Goal: Task Accomplishment & Management: Complete application form

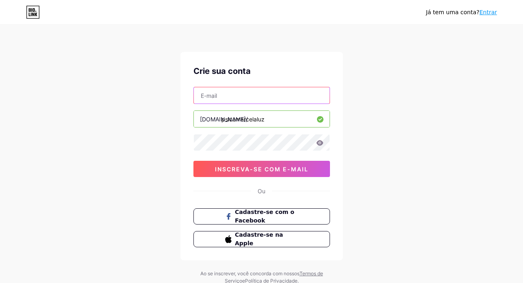
click at [211, 96] on input "text" at bounding box center [262, 95] width 136 height 16
type input "[EMAIL_ADDRESS][DOMAIN_NAME]"
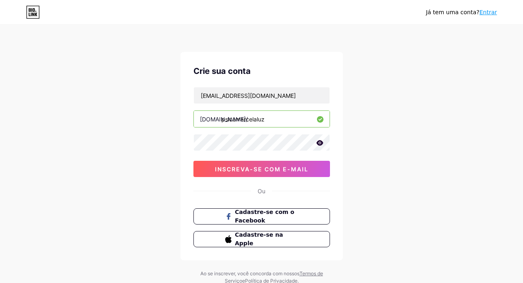
click at [319, 142] on icon at bounding box center [319, 142] width 7 height 5
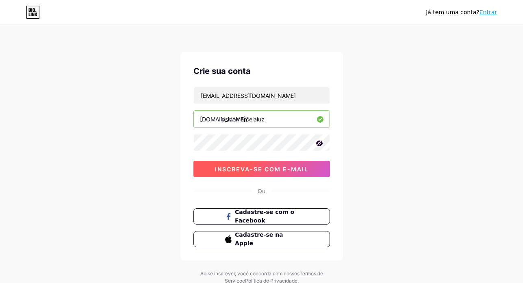
click at [271, 171] on font "inscreva-se com e-mail" at bounding box center [261, 169] width 93 height 7
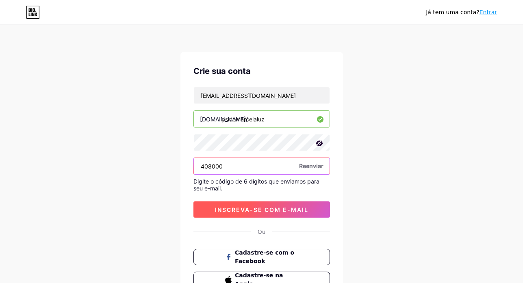
type input "408000"
click at [254, 206] on font "inscreva-se com e-mail" at bounding box center [261, 209] width 93 height 7
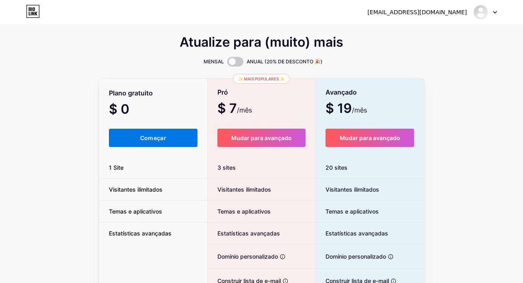
click at [149, 141] on button "Começar" at bounding box center [153, 138] width 89 height 18
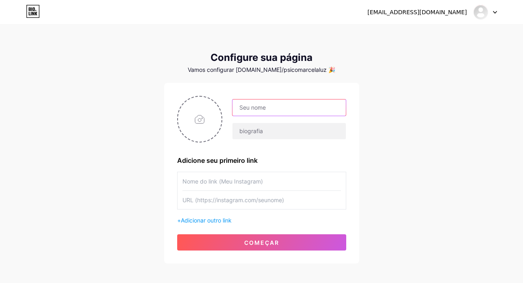
click at [254, 110] on input "text" at bounding box center [288, 108] width 113 height 16
type input "[PERSON_NAME]"
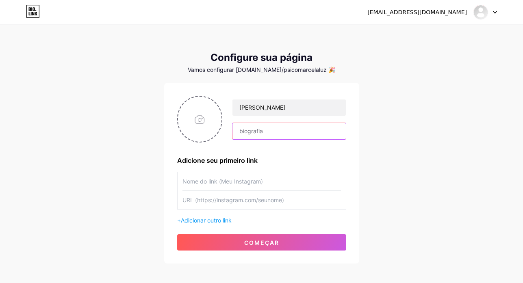
click at [253, 138] on input "text" at bounding box center [288, 131] width 113 height 16
click at [200, 121] on input "file" at bounding box center [200, 119] width 44 height 45
type input "C:\fakepath\fot sentada.jpeg"
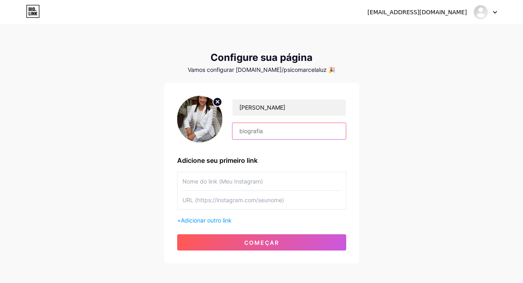
click at [257, 132] on input "text" at bounding box center [288, 131] width 113 height 16
click at [276, 133] on input "Sou psicóloga, especi" at bounding box center [288, 131] width 113 height 16
click at [328, 130] on input "Sou psicóloga há 19 anos, especi" at bounding box center [288, 131] width 113 height 16
drag, startPoint x: 319, startPoint y: 130, endPoint x: 324, endPoint y: 130, distance: 5.3
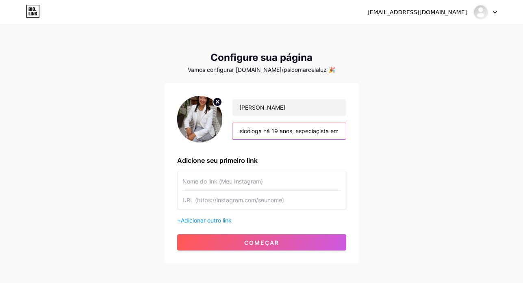
click at [319, 130] on input "Sou psicóloga há 19 anos, especiaçista em" at bounding box center [288, 131] width 113 height 16
click at [341, 132] on input "Sou psicóloga há 19 anos, especialista em" at bounding box center [288, 131] width 113 height 16
click at [341, 130] on input "Sou psicóloga há 19 anos, especialista em" at bounding box center [288, 131] width 113 height 16
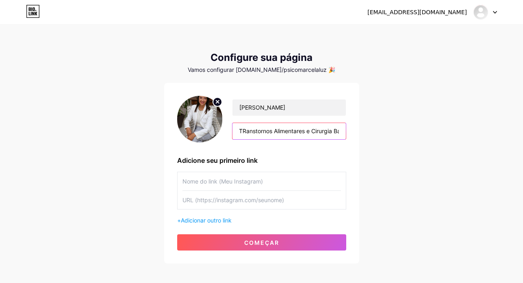
click at [247, 130] on input "Sou psicóloga há 19 anos, especialista em Obesidade, TRanstornos Alimentares e …" at bounding box center [288, 131] width 113 height 16
type input "Sou psicóloga há 19 anos, especialista em Obesidade, Transtornos Alimentares e …"
click at [186, 184] on input "text" at bounding box center [261, 181] width 158 height 18
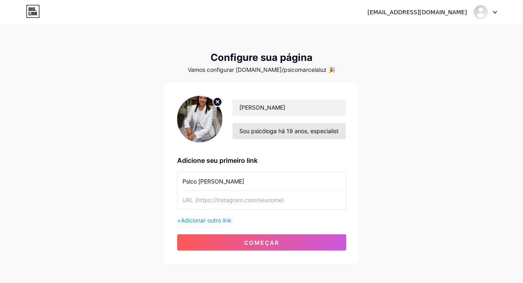
type input "Psico [PERSON_NAME]"
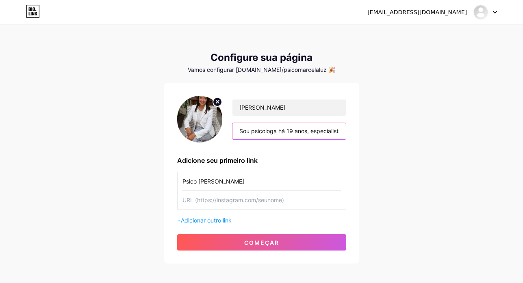
click at [282, 130] on input "Sou psicóloga há 19 anos, especialista em Obesidade, Transtornos Alimentares e …" at bounding box center [288, 131] width 113 height 16
click at [267, 130] on input "Sou psicóloga há 19 anos, especialista em Obesidade, Transtornos Alimentares e …" at bounding box center [288, 131] width 113 height 16
type input "Sou psicóloga há 19 anos, especialista em Obesidade, Transtornos Alimentares e …"
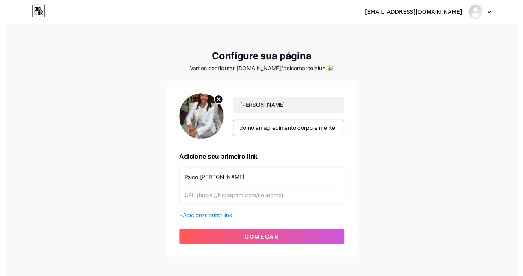
scroll to position [0, 0]
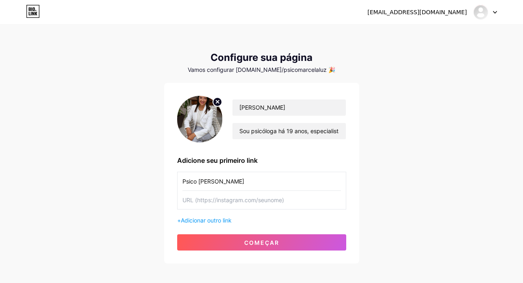
click at [184, 200] on input "text" at bounding box center [261, 200] width 158 height 18
paste input "[URL][DOMAIN_NAME]"
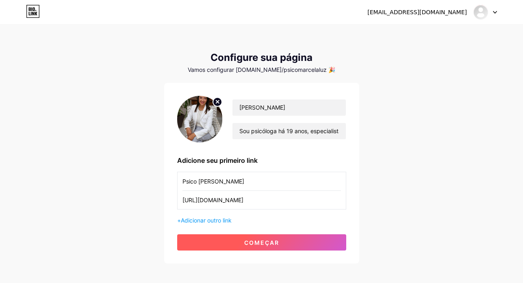
type input "[URL][DOMAIN_NAME]"
click at [266, 245] on font "começar" at bounding box center [261, 242] width 35 height 7
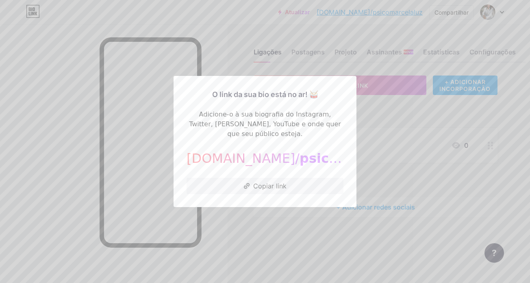
click at [409, 113] on div at bounding box center [265, 141] width 530 height 283
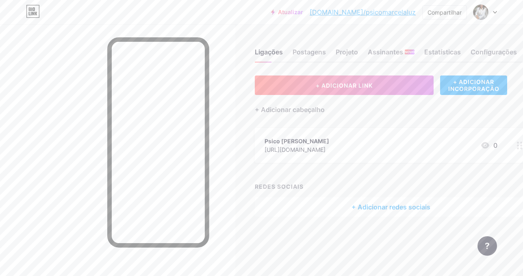
scroll to position [7, 0]
click at [308, 48] on font "Postagens" at bounding box center [309, 52] width 33 height 8
click at [343, 48] on font "Projeto" at bounding box center [347, 52] width 22 height 8
click at [454, 48] on font "Estatísticas" at bounding box center [442, 52] width 37 height 8
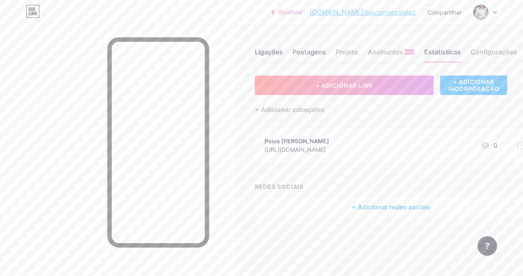
click at [304, 48] on font "Postagens" at bounding box center [309, 52] width 33 height 8
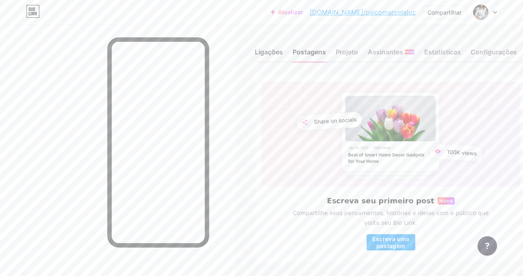
click at [265, 54] on font "Ligações" at bounding box center [269, 52] width 28 height 8
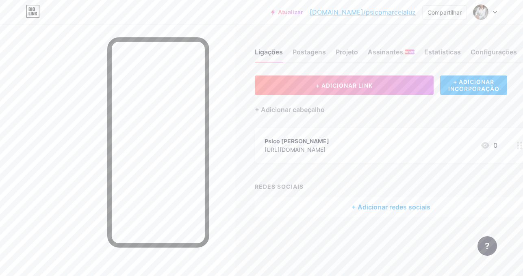
click at [385, 14] on font "[DOMAIN_NAME]/psicomarcelaluz" at bounding box center [363, 12] width 106 height 8
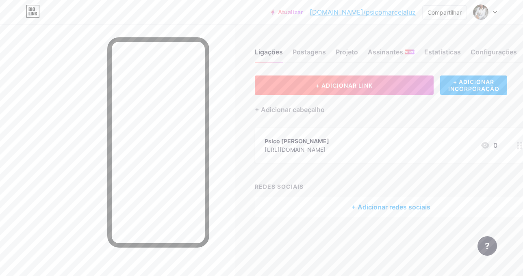
click at [333, 89] on button "+ ADICIONAR LINK" at bounding box center [344, 86] width 179 height 20
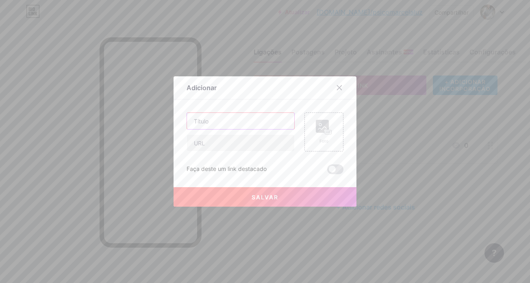
click at [202, 123] on input "text" at bounding box center [240, 121] width 107 height 16
type input "Agende sua consulta online."
click at [325, 131] on rect at bounding box center [328, 132] width 7 height 4
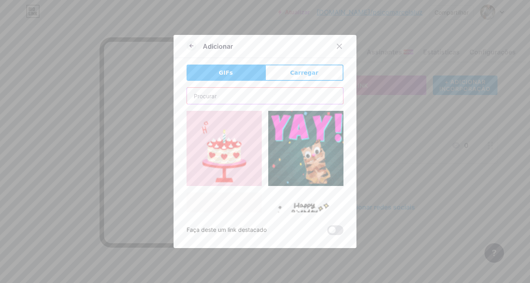
click at [204, 98] on input "text" at bounding box center [265, 96] width 156 height 16
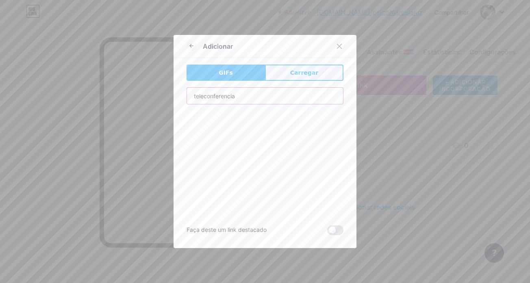
type input "teleconferencia"
click at [293, 76] on font "Carregar" at bounding box center [304, 72] width 28 height 7
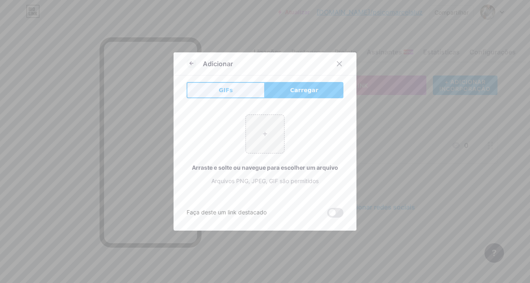
click at [225, 92] on font "GIFs" at bounding box center [226, 90] width 14 height 7
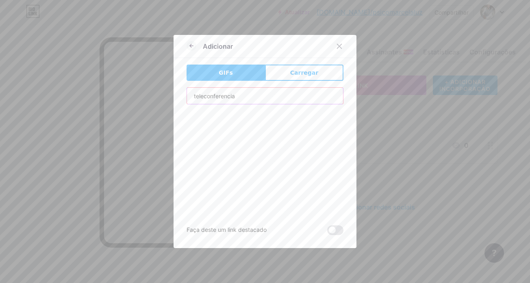
drag, startPoint x: 241, startPoint y: 95, endPoint x: 103, endPoint y: 89, distance: 137.5
click at [103, 89] on div "Adicionar GIFs Carregar Contente YouTube Reproduza vídeos do YouTube sem sair d…" at bounding box center [265, 141] width 530 height 283
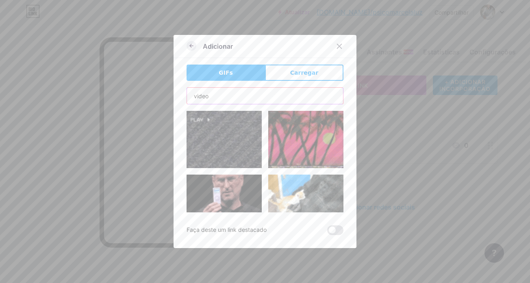
type input "video"
click at [187, 44] on icon at bounding box center [192, 46] width 10 height 10
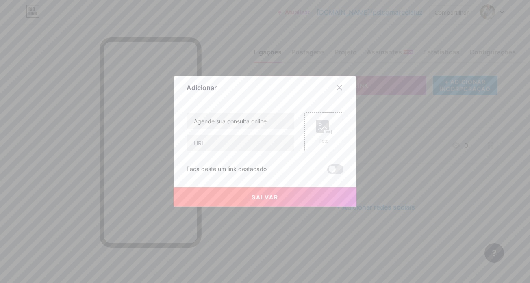
drag, startPoint x: 333, startPoint y: 169, endPoint x: 343, endPoint y: 178, distance: 13.5
click at [333, 169] on span at bounding box center [335, 170] width 16 height 10
click at [327, 171] on input "checkbox" at bounding box center [327, 171] width 0 height 0
click at [192, 141] on input "text" at bounding box center [240, 143] width 107 height 16
paste input "[URL][DOMAIN_NAME][PHONE_NUMBER]"
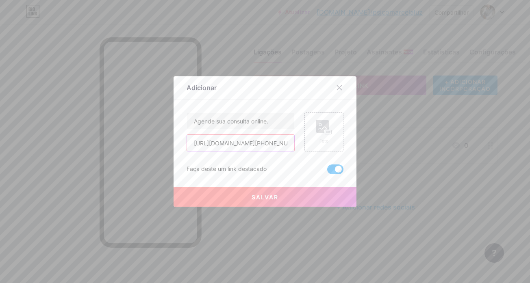
scroll to position [0, 169]
type input "[URL][DOMAIN_NAME][PHONE_NUMBER]"
click at [260, 202] on button "Salvar" at bounding box center [265, 197] width 183 height 20
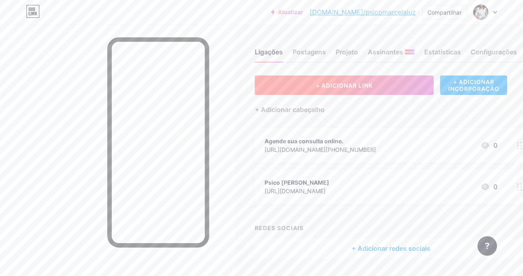
click at [334, 89] on button "+ ADICIONAR LINK" at bounding box center [344, 86] width 179 height 20
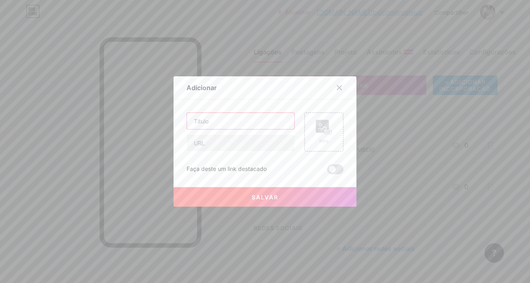
click at [199, 127] on input "text" at bounding box center [240, 121] width 107 height 16
type input "Atendimentos psicológicos no pré e pós-bariátrica"
click at [187, 145] on input "text" at bounding box center [240, 143] width 107 height 16
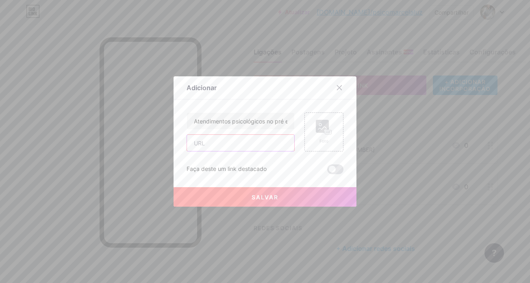
paste input "[URL][DOMAIN_NAME][PHONE_NUMBER]"
type input "[URL][DOMAIN_NAME][PHONE_NUMBER]"
click at [268, 198] on font "Salvar" at bounding box center [265, 197] width 27 height 7
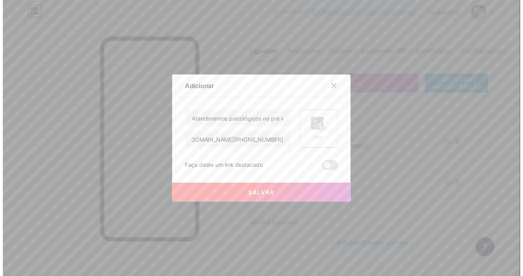
scroll to position [0, 0]
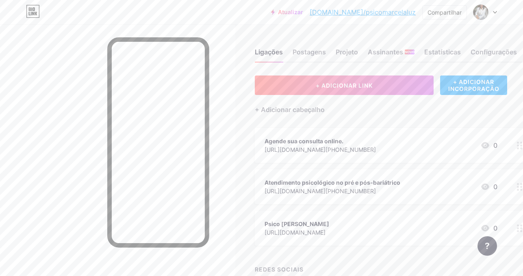
click at [497, 11] on div "Atualizar [DOMAIN_NAME]/psicom... [DOMAIN_NAME]/psicomarcelaluz Compartilhar Tr…" at bounding box center [261, 12] width 523 height 15
